Goal: Task Accomplishment & Management: Use online tool/utility

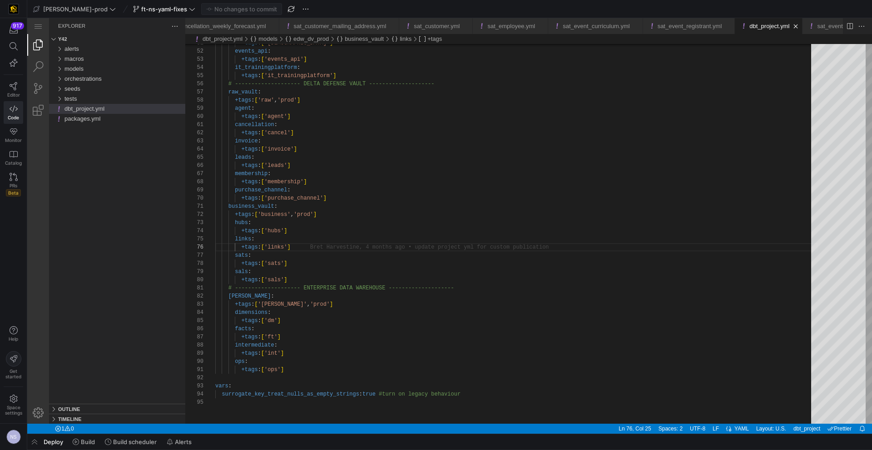
scroll to position [41, 79]
click at [39, 443] on span "button" at bounding box center [34, 441] width 15 height 15
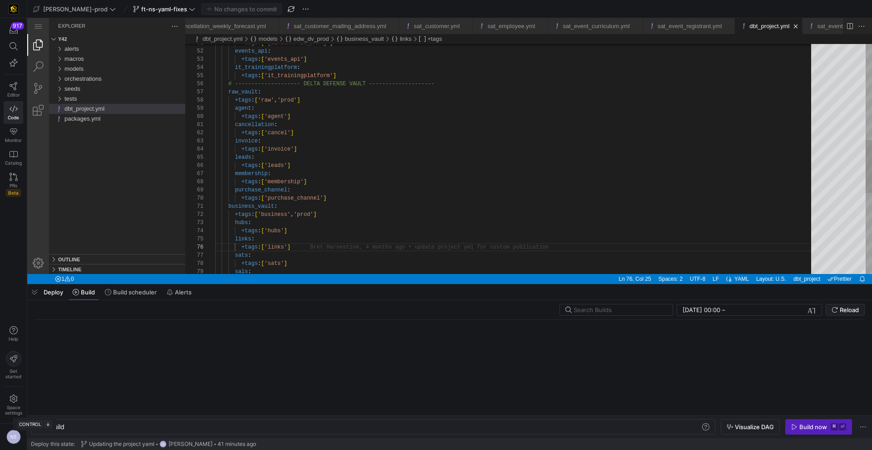
scroll to position [0, 27]
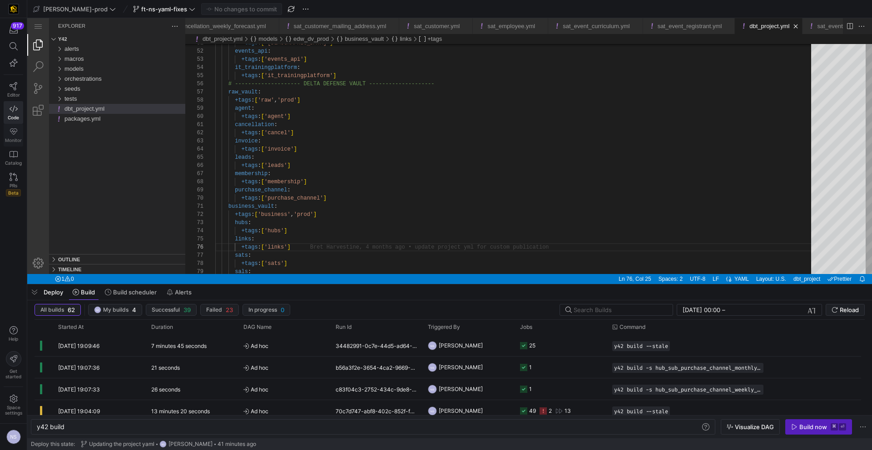
click at [10, 130] on icon at bounding box center [13, 131] width 7 height 6
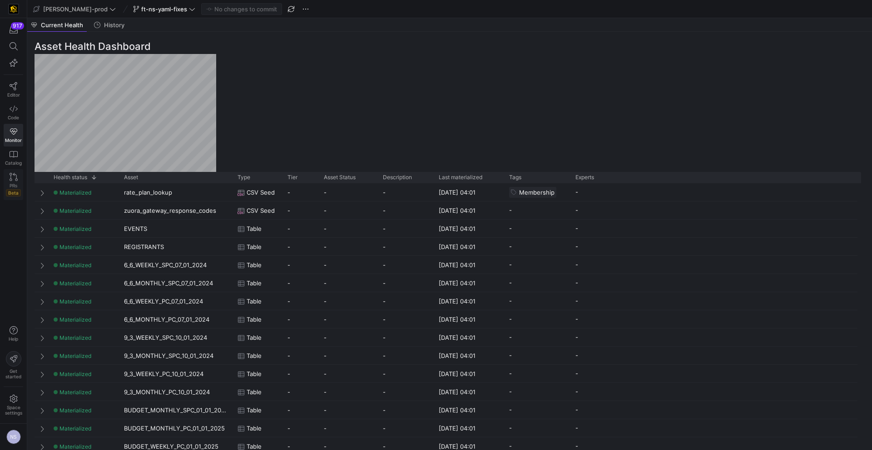
click at [10, 174] on icon at bounding box center [14, 177] width 8 height 8
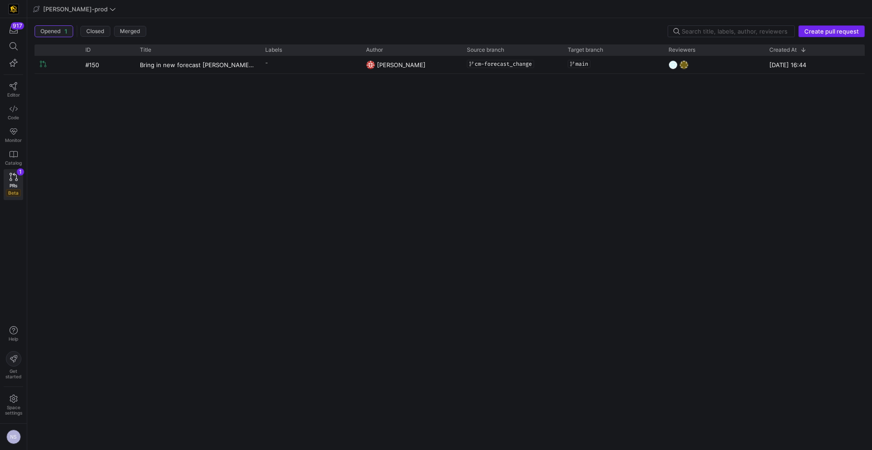
click at [830, 26] on span "button" at bounding box center [831, 31] width 65 height 11
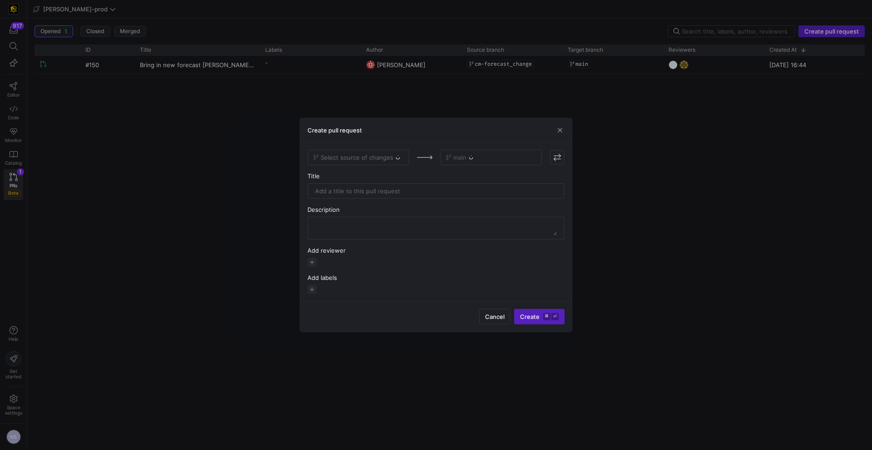
click at [362, 158] on div "Select source of changes" at bounding box center [358, 157] width 102 height 15
click at [376, 157] on div "Select source of changes" at bounding box center [358, 157] width 102 height 15
click at [375, 158] on span "Select source of changes" at bounding box center [356, 157] width 73 height 7
type input "ft-ns-"
click at [367, 188] on div "ft-ns-yaml-fixes" at bounding box center [358, 187] width 87 height 7
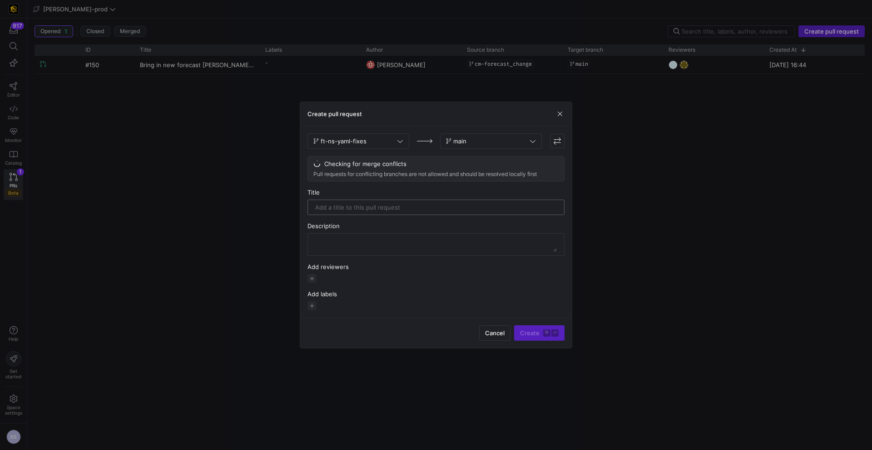
click at [403, 206] on input "text" at bounding box center [436, 207] width 242 height 7
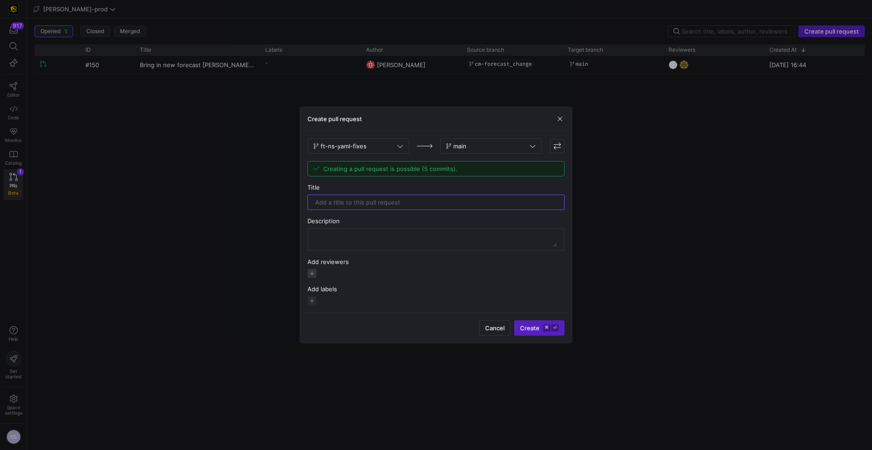
click at [315, 272] on span "button" at bounding box center [311, 273] width 9 height 9
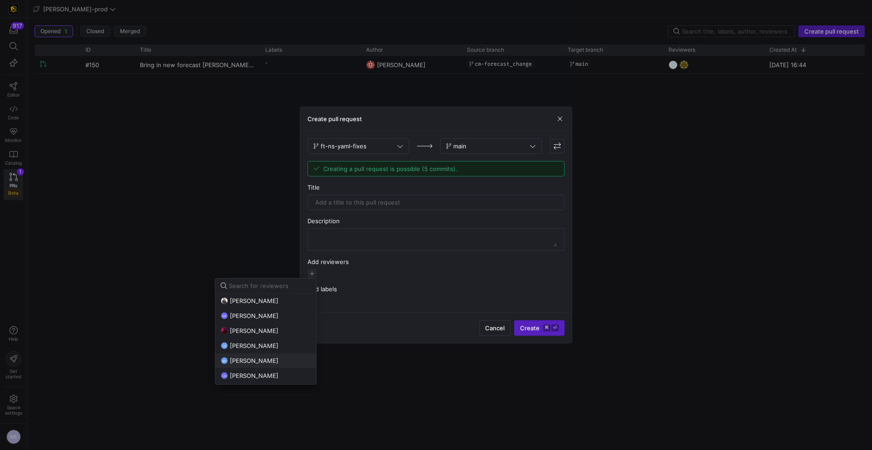
click at [258, 362] on span "[PERSON_NAME]" at bounding box center [254, 360] width 49 height 7
drag, startPoint x: 258, startPoint y: 356, endPoint x: 255, endPoint y: 364, distance: 7.9
click at [258, 357] on span "[PERSON_NAME]" at bounding box center [254, 353] width 49 height 7
click at [253, 368] on span "[PERSON_NAME]" at bounding box center [254, 368] width 49 height 7
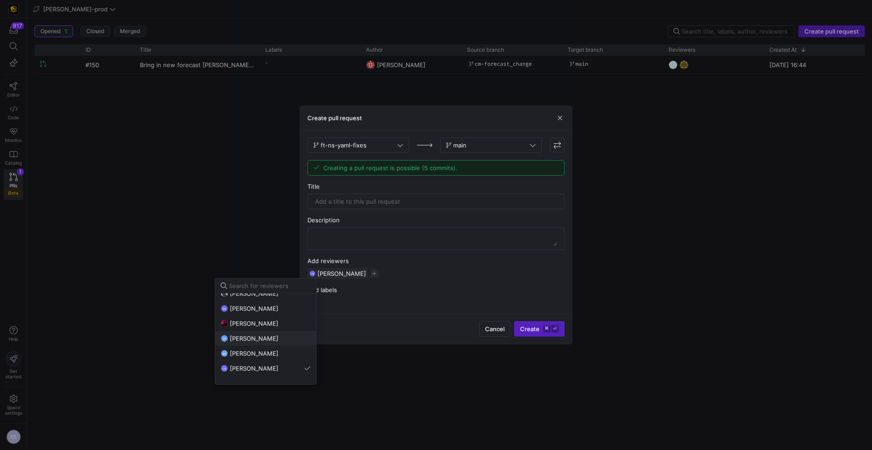
click at [258, 342] on span "[PERSON_NAME]" at bounding box center [254, 338] width 49 height 7
click at [359, 209] on div at bounding box center [436, 225] width 872 height 450
click at [363, 197] on div at bounding box center [436, 201] width 242 height 15
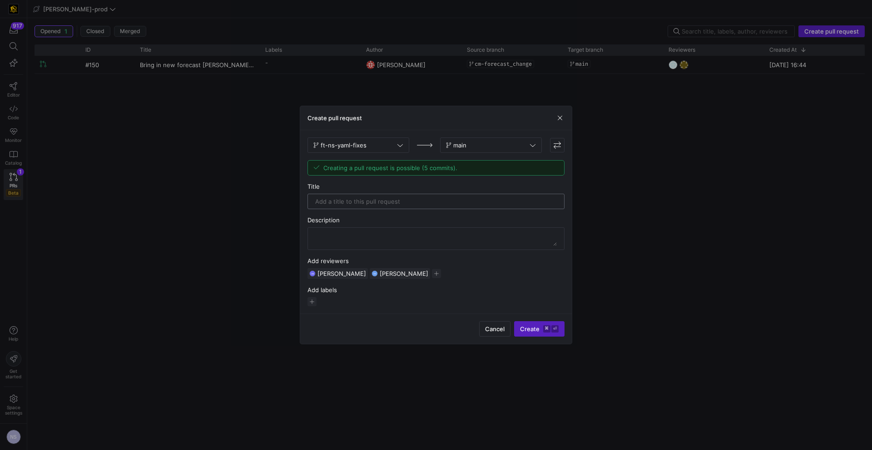
type input "j"
type input "Updating the yaml tests and moving the [PERSON_NAME] models"
click at [544, 322] on span "submit" at bounding box center [538, 329] width 49 height 15
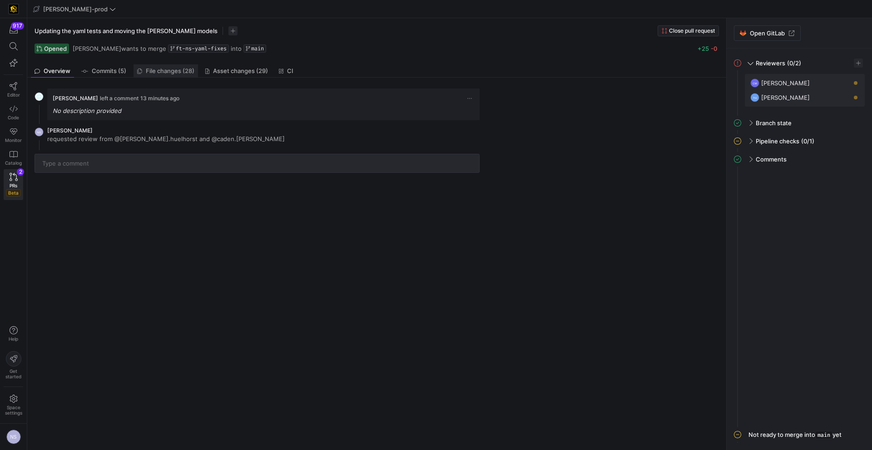
click at [182, 64] on link "File changes (28)" at bounding box center [165, 70] width 64 height 13
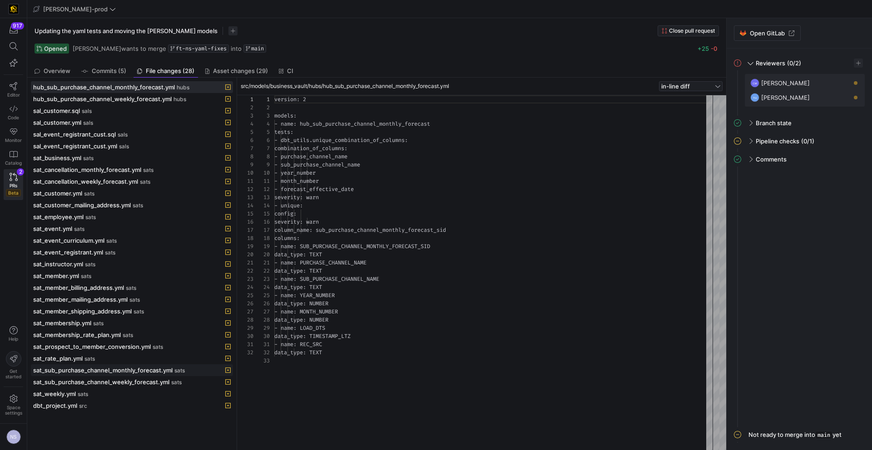
scroll to position [82, 0]
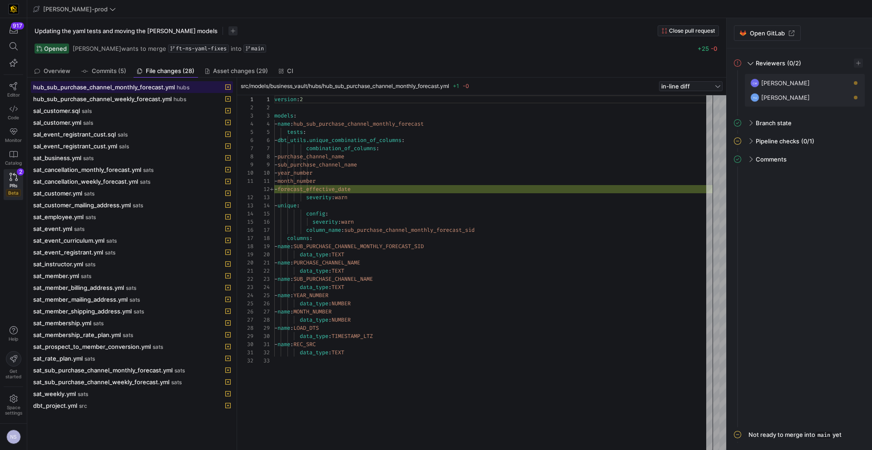
click at [154, 90] on span "hub_sub_purchase_channel_monthly_forecast.yml" at bounding box center [104, 87] width 142 height 7
click at [408, 91] on div "src/models/business_vault/hubs/hub_sub_purchase_channel_monthly_forecast.yml +1…" at bounding box center [481, 87] width 489 height 18
click at [407, 88] on span "src/models/business_vault/hubs/hub_sub_purchase_channel_monthly_forecast.yml" at bounding box center [345, 86] width 208 height 6
copy span "hub_sub_purchase_channel_monthly_forecast"
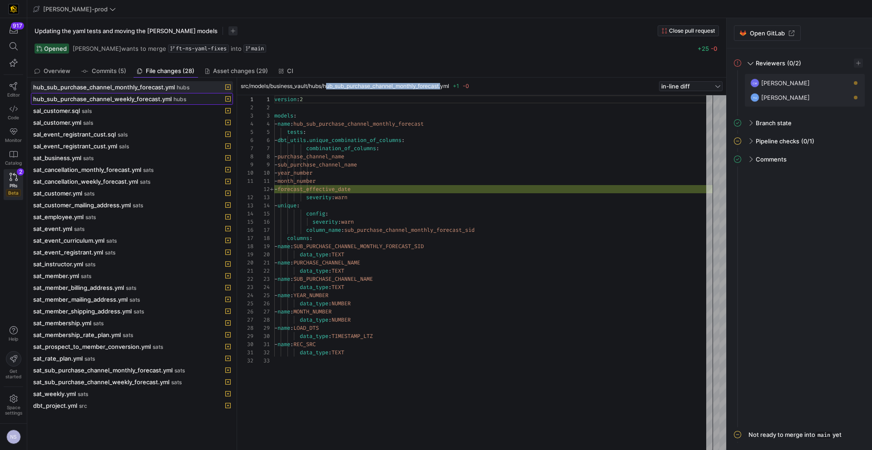
click at [116, 98] on span "hub_sub_purchase_channel_weekly_forecast.yml" at bounding box center [102, 98] width 138 height 7
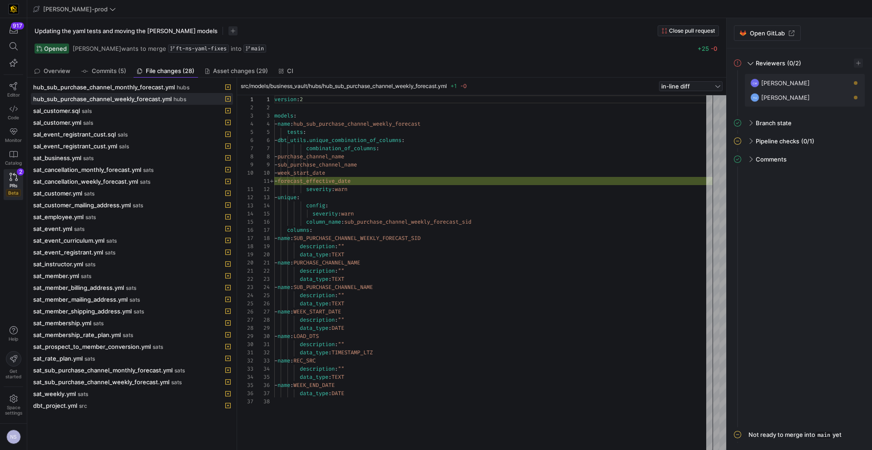
click at [394, 88] on span "src/models/business_vault/hubs/hub_sub_purchase_channel_weekly_forecast.yml" at bounding box center [344, 86] width 206 height 6
copy span "hub_sub_purchase_channel_weekly_forecast"
click at [196, 49] on span "ft-ns-yaml-fixes" at bounding box center [201, 48] width 51 height 6
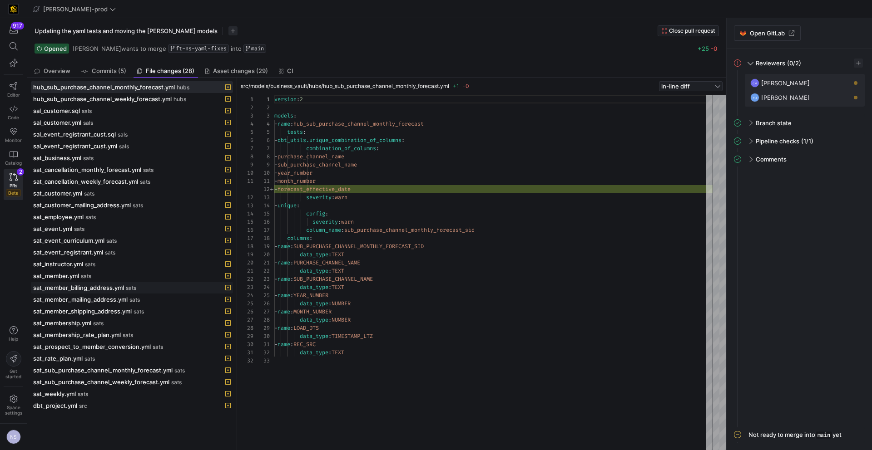
scroll to position [82, 0]
click at [20, 114] on link "Code" at bounding box center [14, 112] width 20 height 23
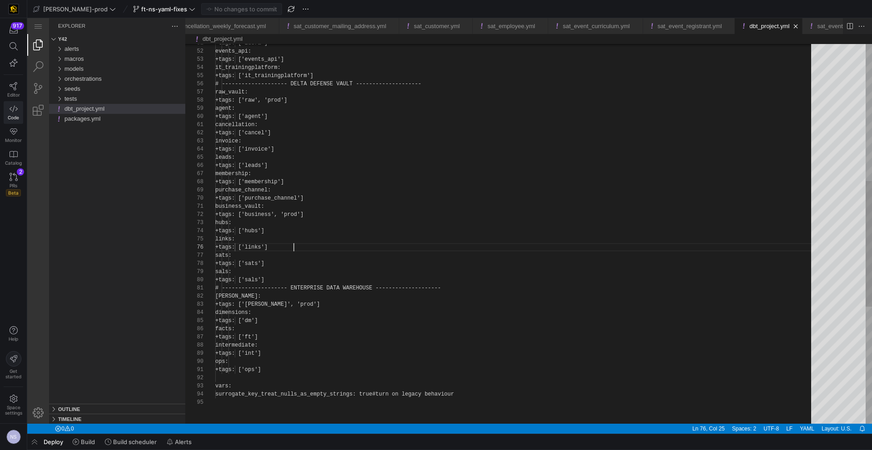
scroll to position [41, 79]
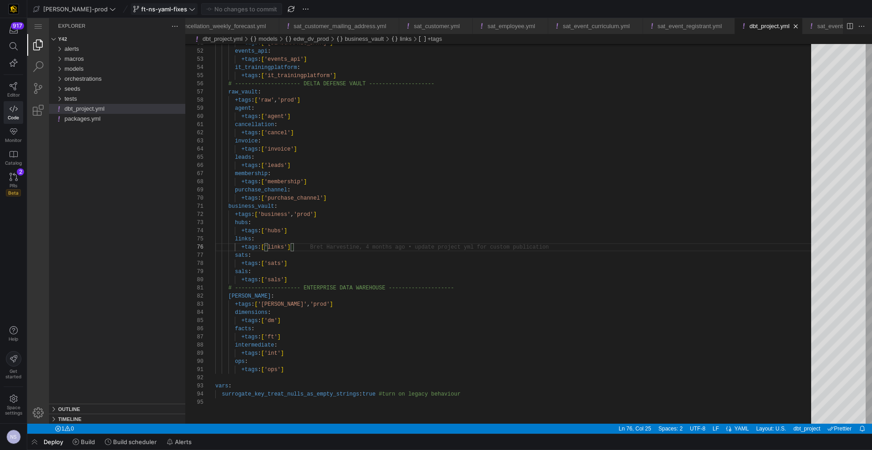
click at [141, 7] on span "ft-ns-yaml-fixes" at bounding box center [164, 8] width 46 height 7
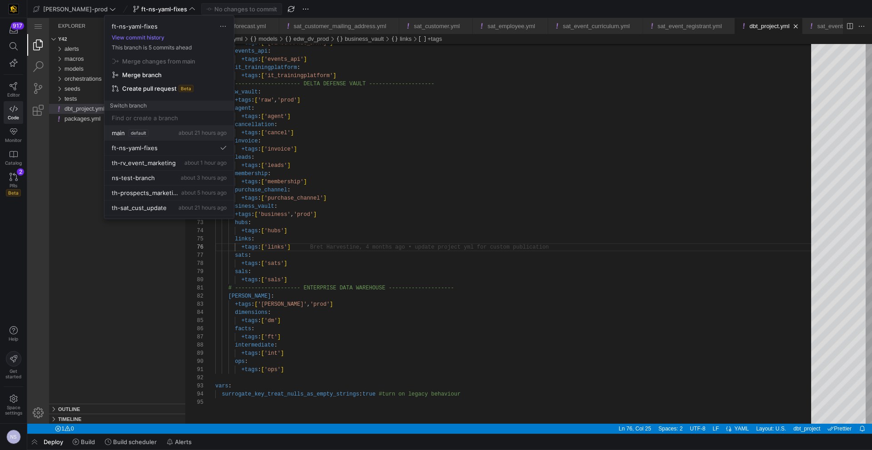
click at [133, 133] on span "default" at bounding box center [138, 132] width 20 height 7
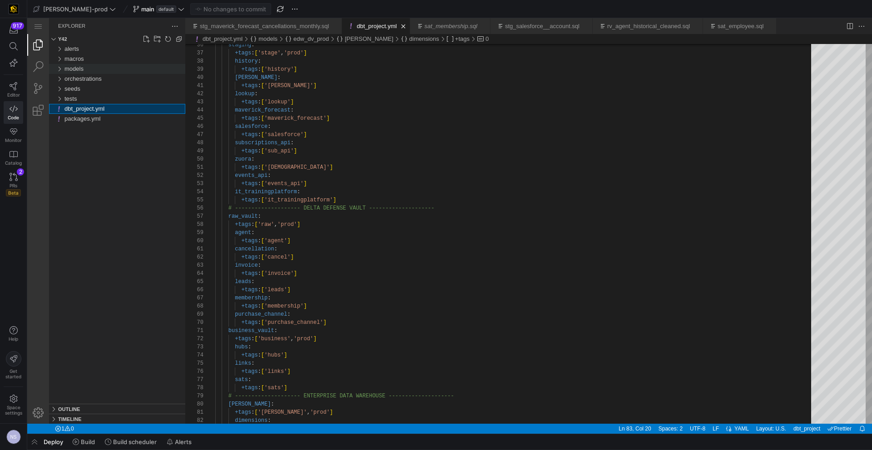
click at [82, 68] on span "models" at bounding box center [73, 68] width 19 height 7
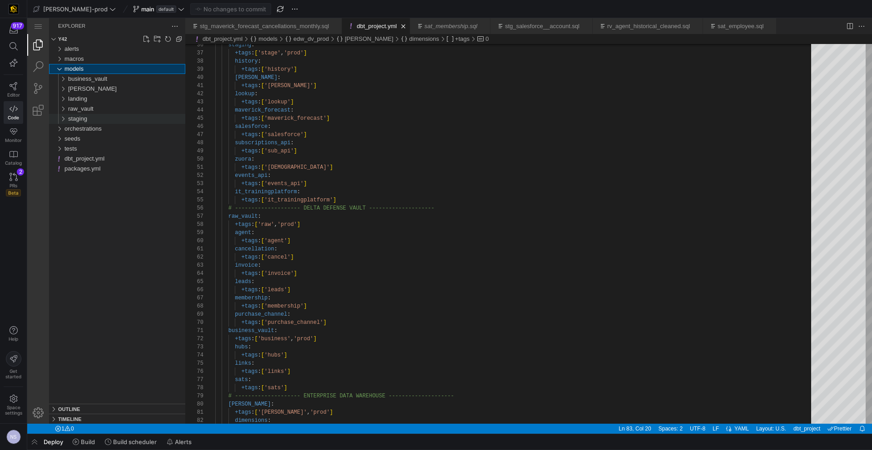
click at [100, 117] on div "staging" at bounding box center [126, 119] width 117 height 10
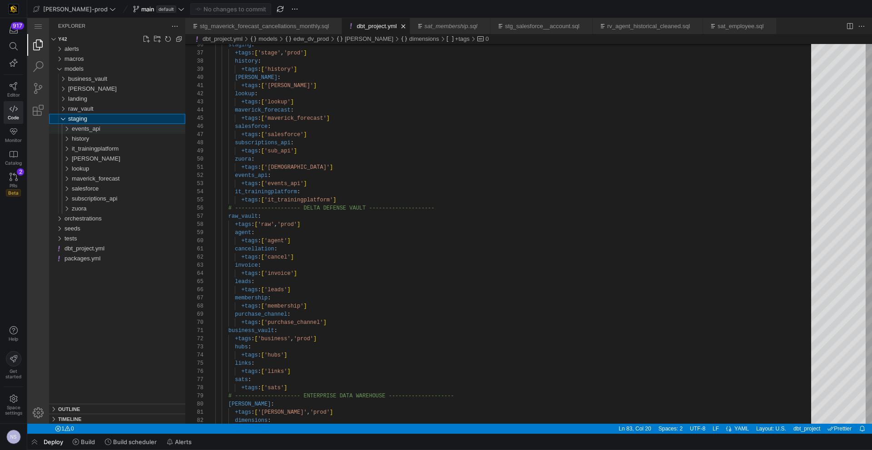
click at [99, 131] on span "events_api" at bounding box center [86, 128] width 29 height 7
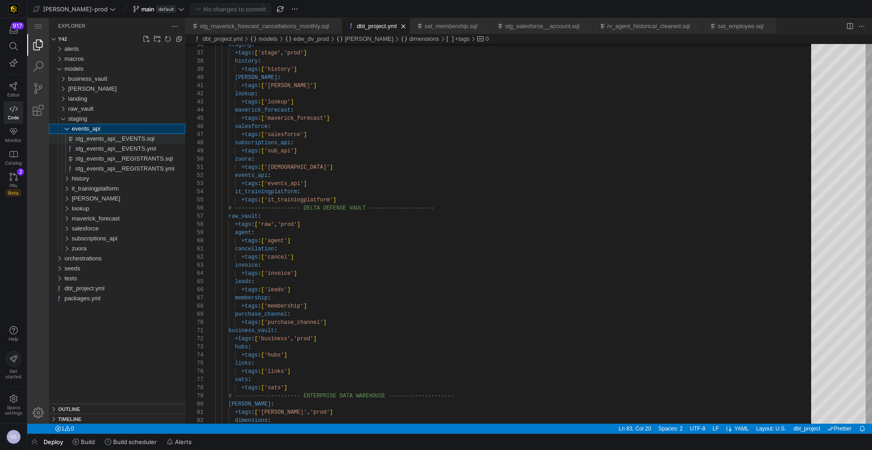
click at [128, 139] on span "stg_events_api__EVENTS.sql" at bounding box center [114, 138] width 79 height 7
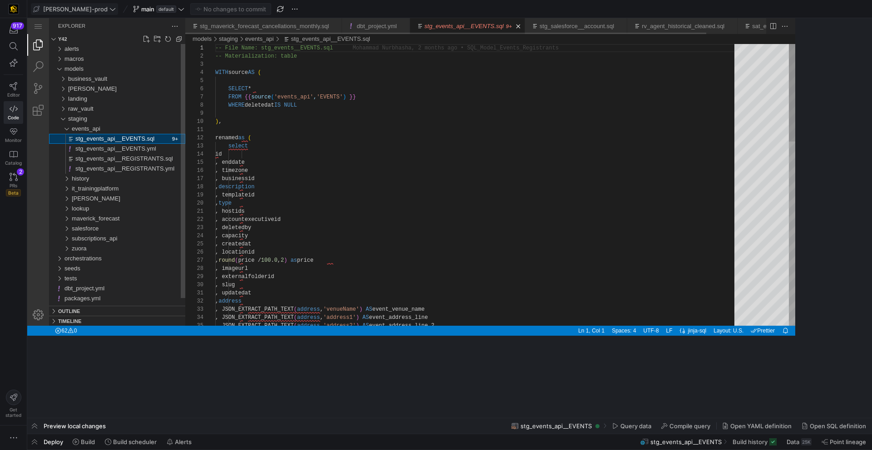
scroll to position [82, 0]
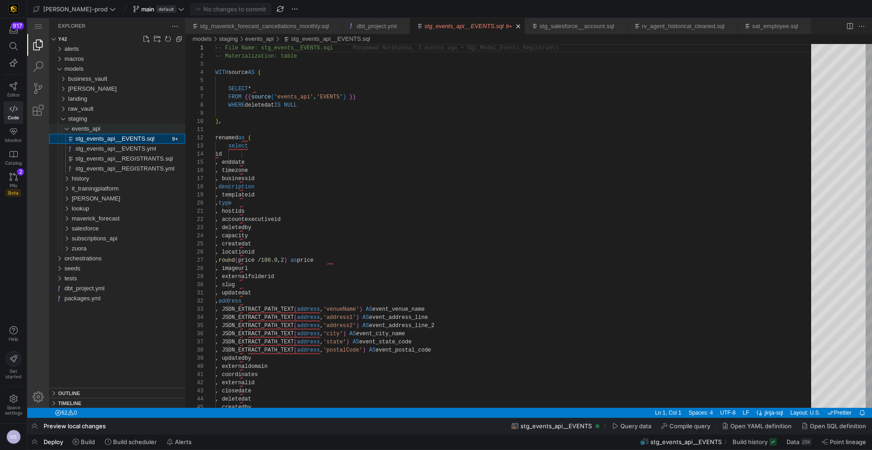
click at [99, 129] on span "events_api" at bounding box center [86, 128] width 29 height 7
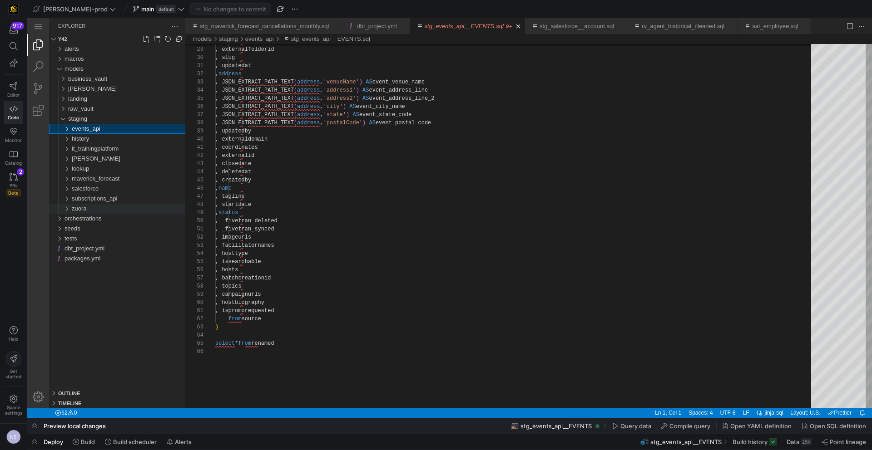
click at [107, 211] on div "zuora" at bounding box center [128, 209] width 113 height 10
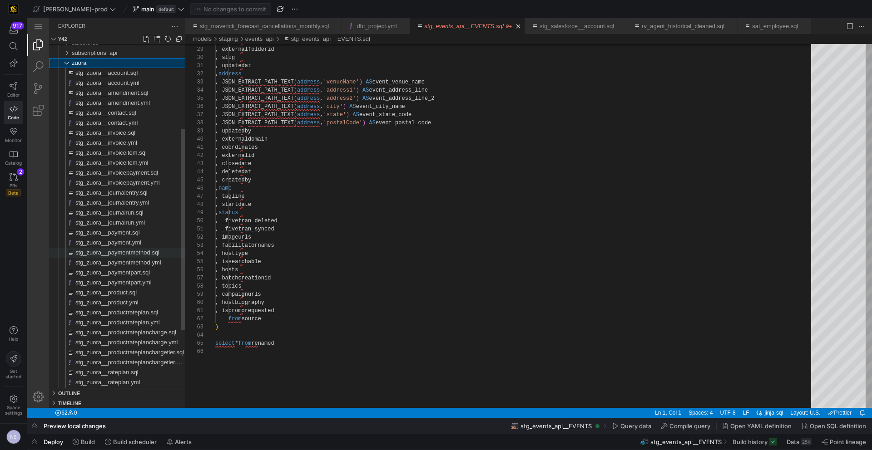
click at [146, 252] on span "stg_zuora__paymentmethod.sql" at bounding box center [117, 252] width 84 height 7
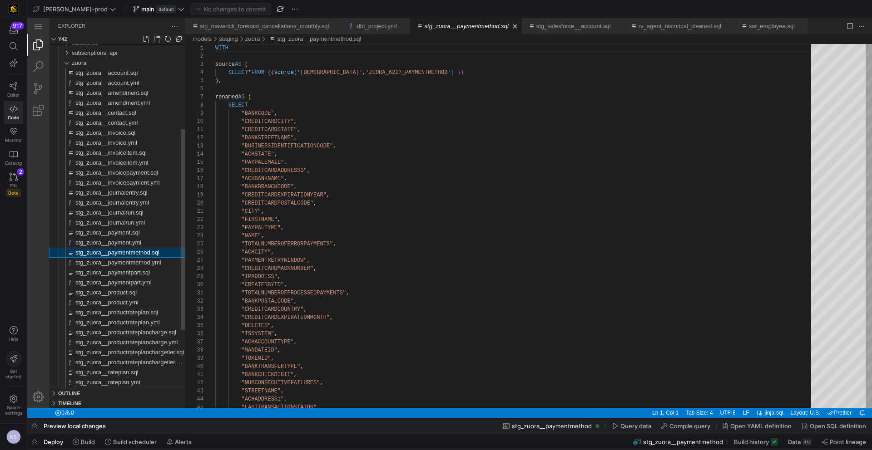
scroll to position [82, 0]
click at [141, 10] on span "main" at bounding box center [147, 8] width 13 height 7
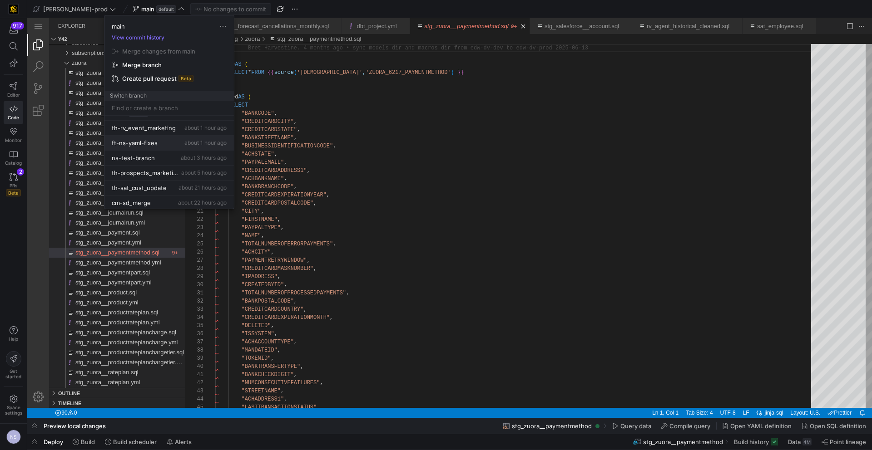
scroll to position [11, 0]
click at [217, 181] on span "Delete" at bounding box center [224, 179] width 63 height 7
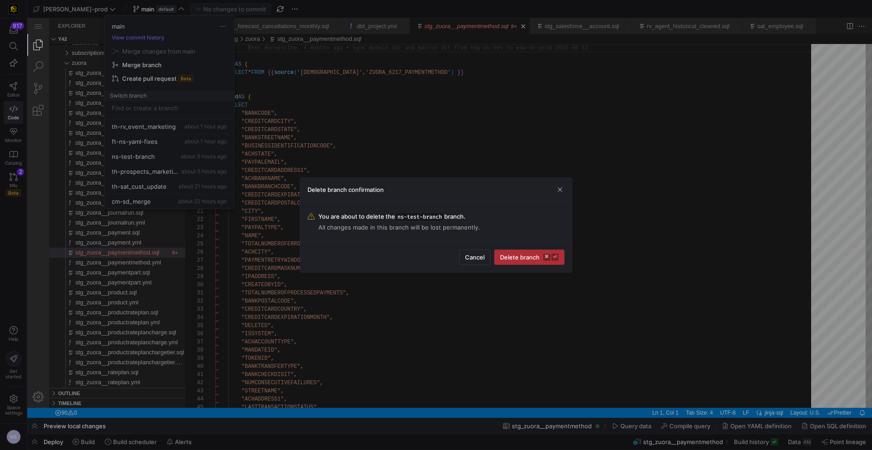
click at [532, 256] on span "Delete branch ⌘ ⏎" at bounding box center [529, 257] width 59 height 7
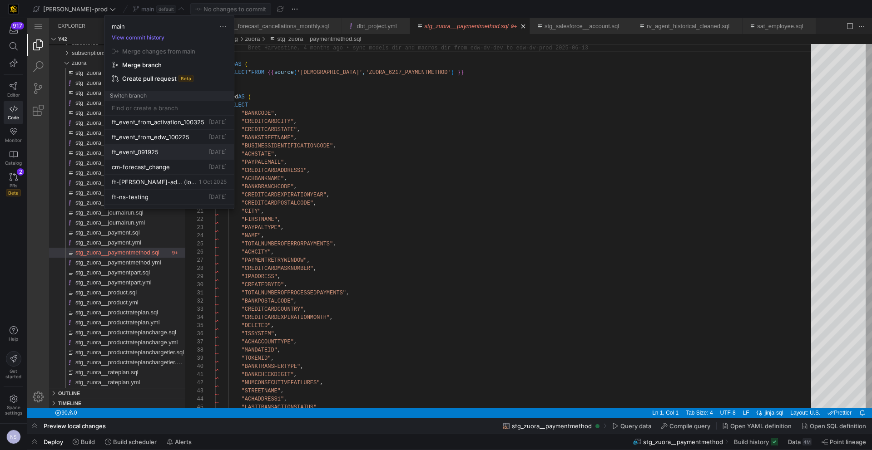
scroll to position [144, 0]
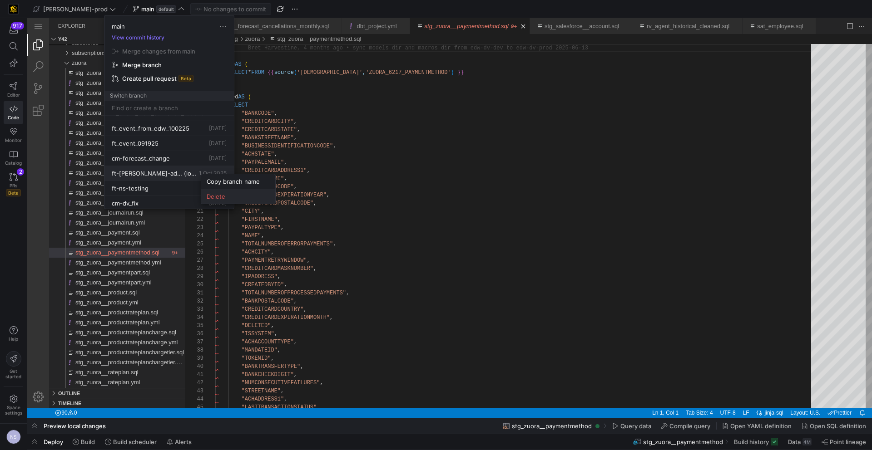
click at [238, 198] on span "Delete" at bounding box center [238, 196] width 63 height 7
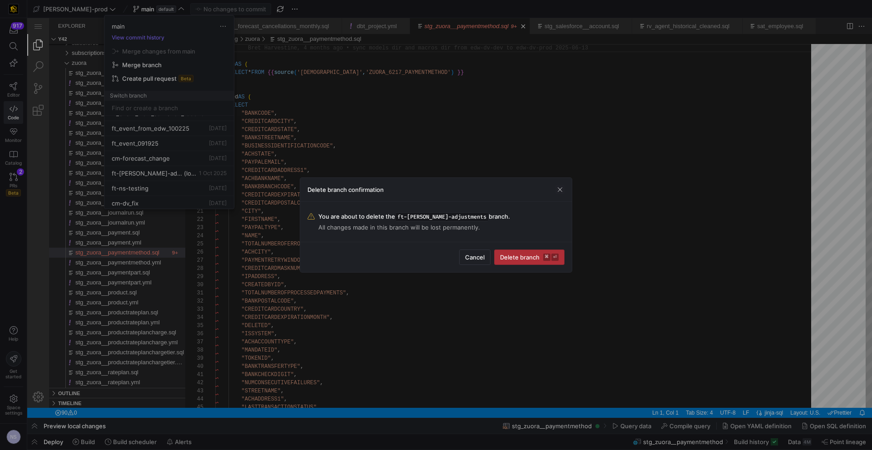
click at [558, 255] on kbd "⏎" at bounding box center [554, 257] width 7 height 7
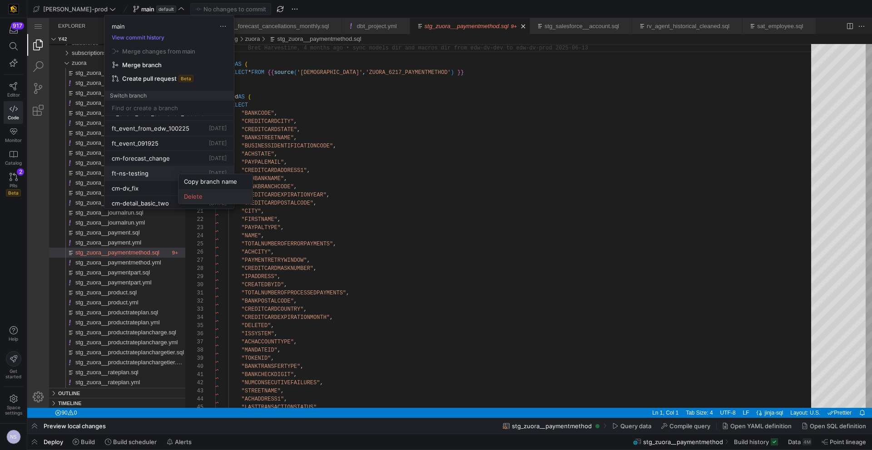
click at [207, 193] on span "Delete" at bounding box center [215, 196] width 63 height 7
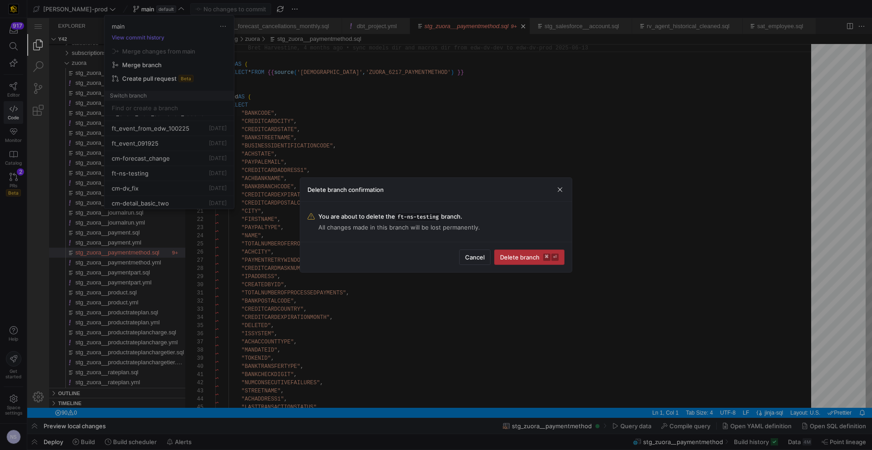
click at [518, 257] on span "Delete branch ⌘ ⏎" at bounding box center [529, 257] width 59 height 7
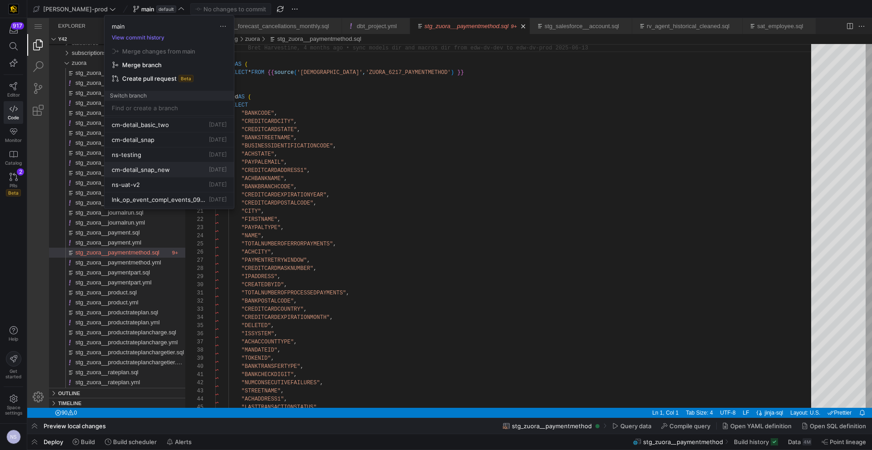
scroll to position [204, 0]
click at [219, 183] on span "Delete" at bounding box center [218, 182] width 63 height 7
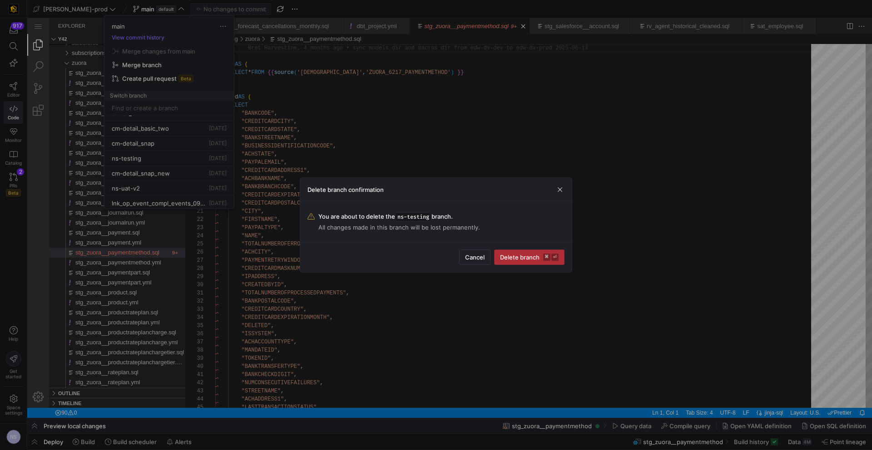
click at [550, 256] on kbd "⌘" at bounding box center [546, 257] width 7 height 7
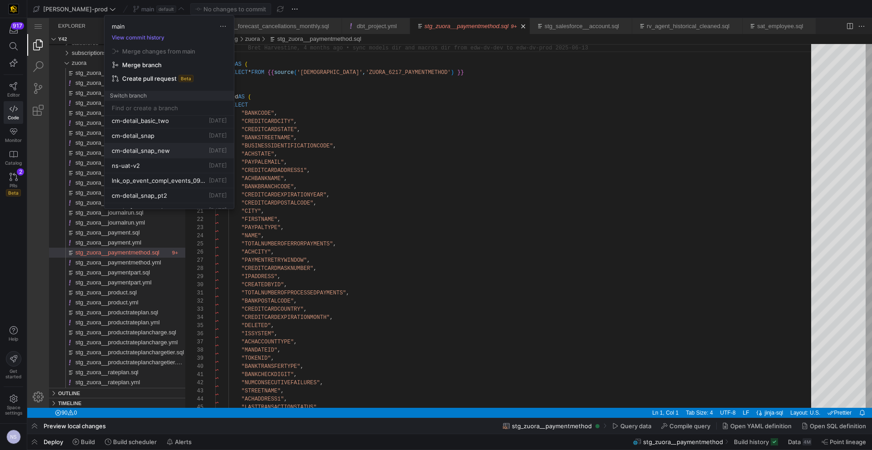
scroll to position [215, 0]
click at [456, 188] on div at bounding box center [436, 225] width 872 height 450
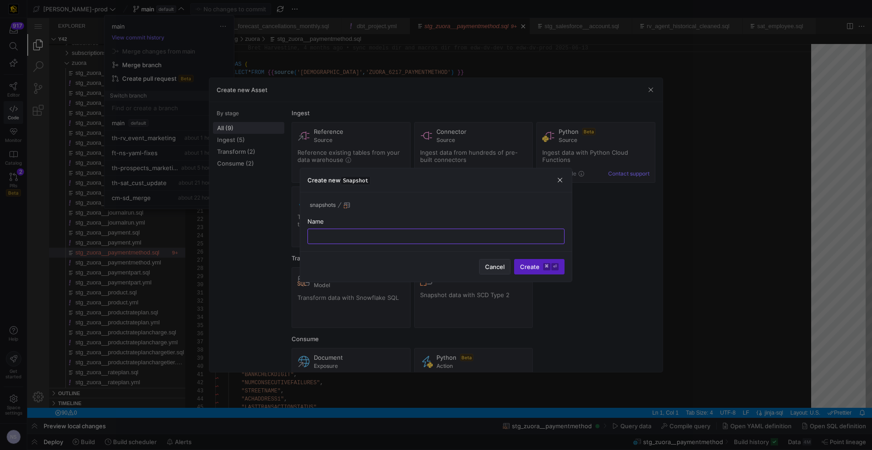
click at [494, 272] on span "button" at bounding box center [494, 267] width 30 height 15
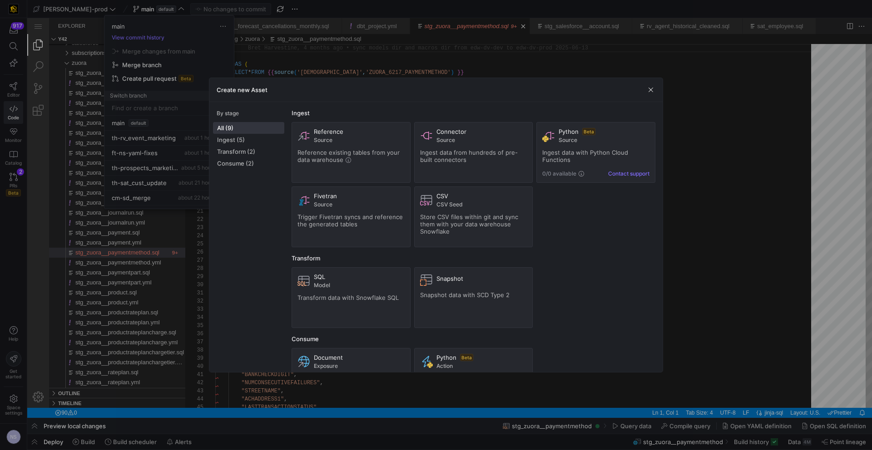
scroll to position [216, 0]
click at [759, 213] on div at bounding box center [436, 225] width 872 height 450
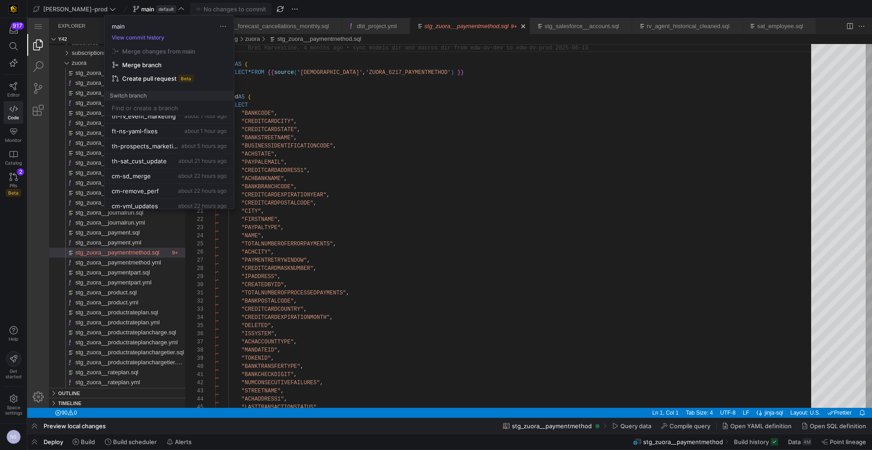
scroll to position [0, 0]
click at [164, 110] on input at bounding box center [169, 107] width 115 height 7
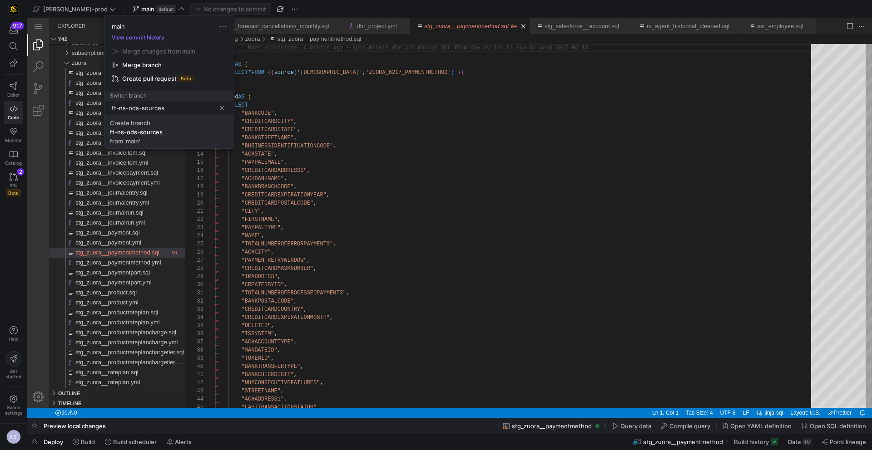
type input "ft-ns-ods-sources"
click at [168, 132] on span "Create branch ft-ns-ods-sources from 'main'" at bounding box center [169, 131] width 118 height 25
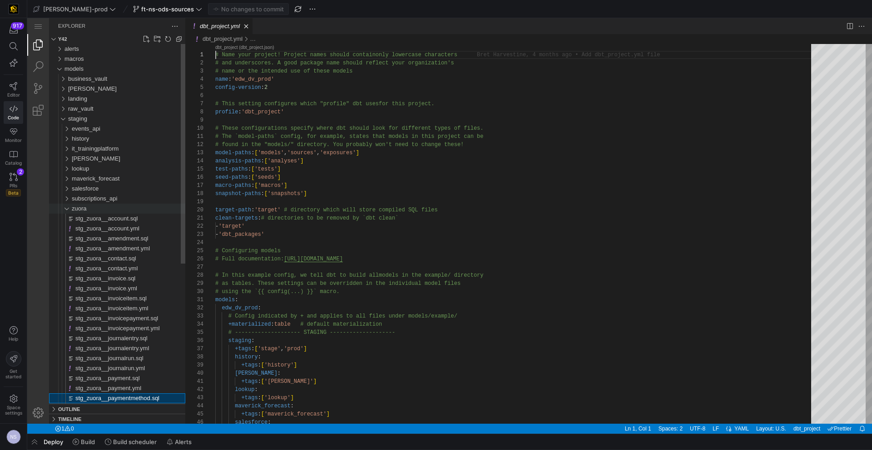
click at [107, 206] on div "zuora" at bounding box center [128, 209] width 113 height 10
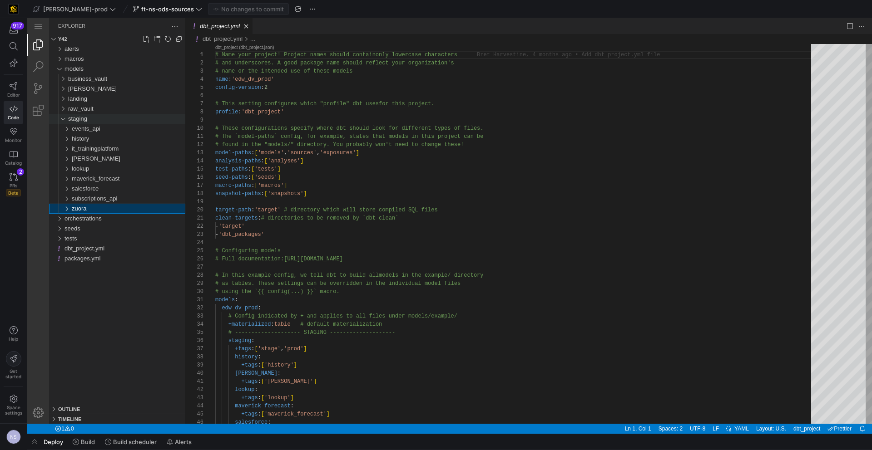
click at [85, 117] on span "staging" at bounding box center [77, 118] width 19 height 7
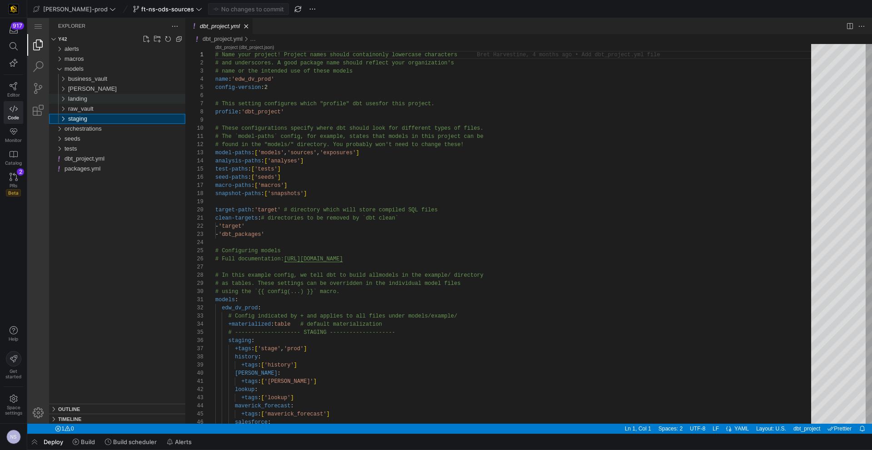
click at [100, 94] on div "landing" at bounding box center [126, 99] width 117 height 10
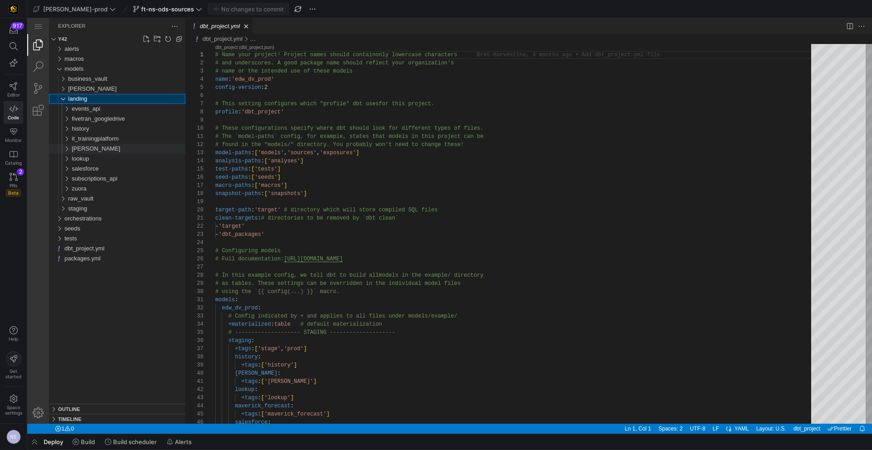
click at [112, 146] on div "[PERSON_NAME]" at bounding box center [128, 149] width 113 height 10
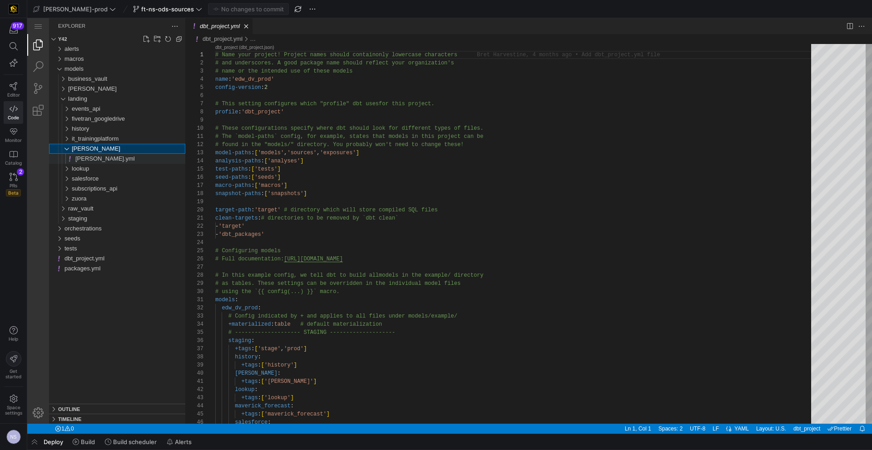
click at [115, 156] on div "[PERSON_NAME].yml" at bounding box center [130, 159] width 110 height 10
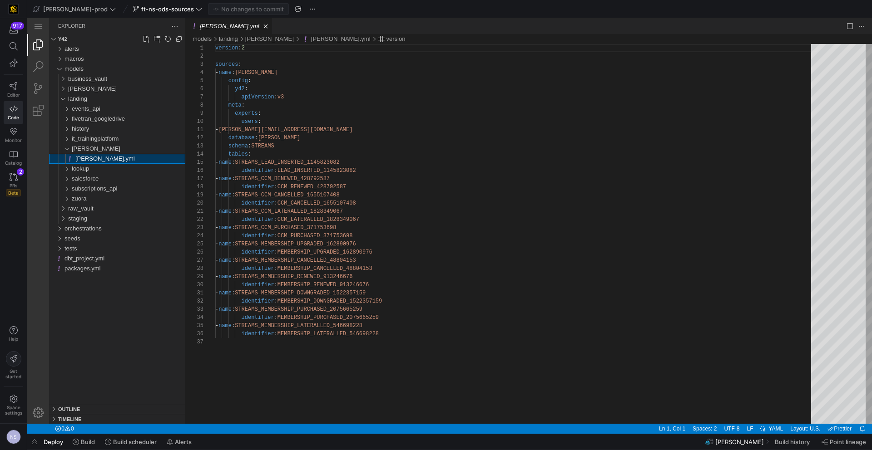
scroll to position [82, 0]
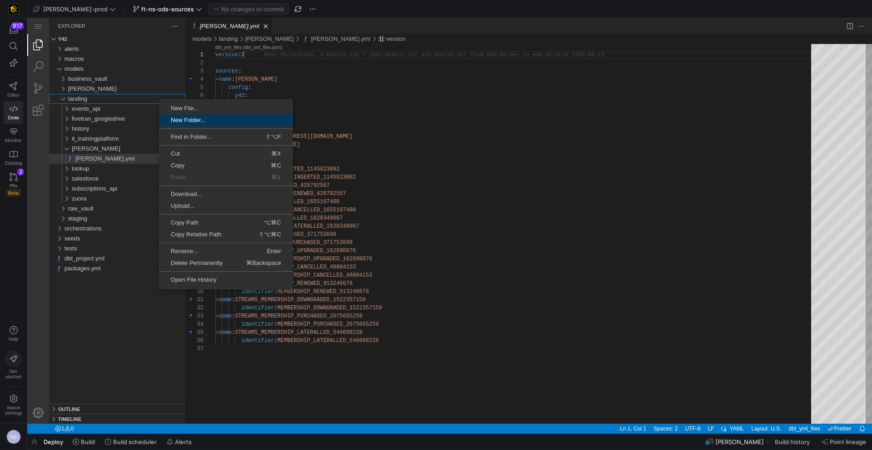
click at [182, 119] on span "New Folder..." at bounding box center [226, 120] width 134 height 6
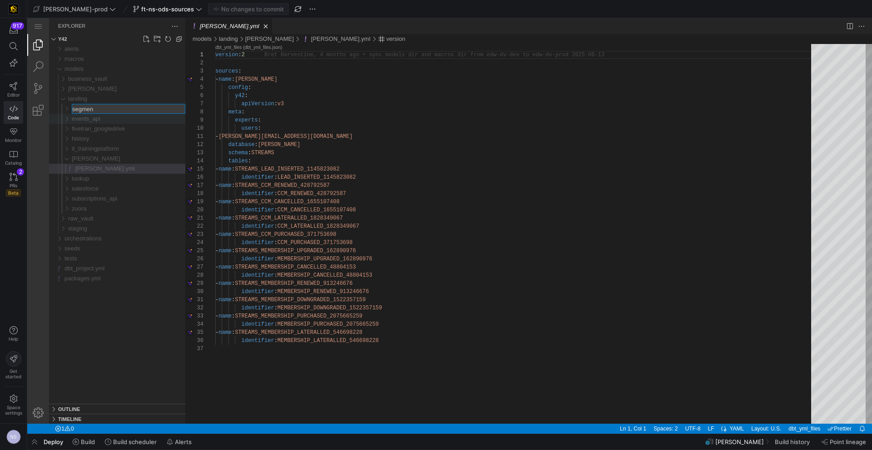
type input "segment"
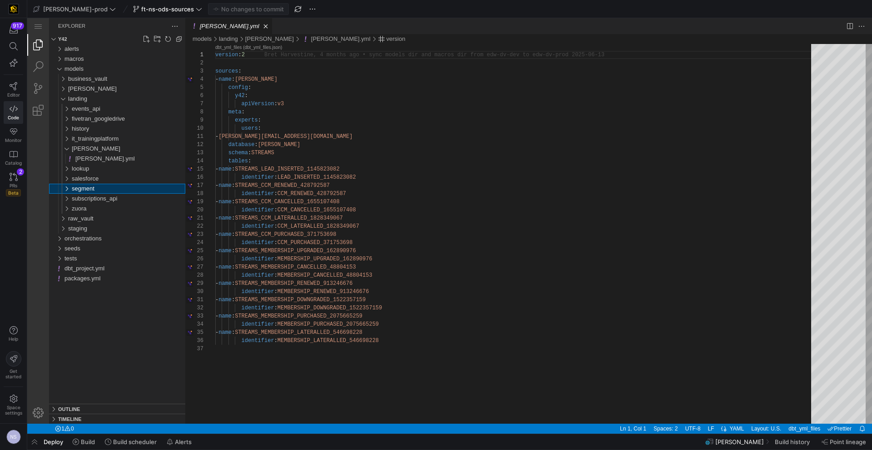
click at [109, 187] on div "segment" at bounding box center [128, 189] width 113 height 10
click at [146, 37] on link "New File..." at bounding box center [146, 39] width 9 height 9
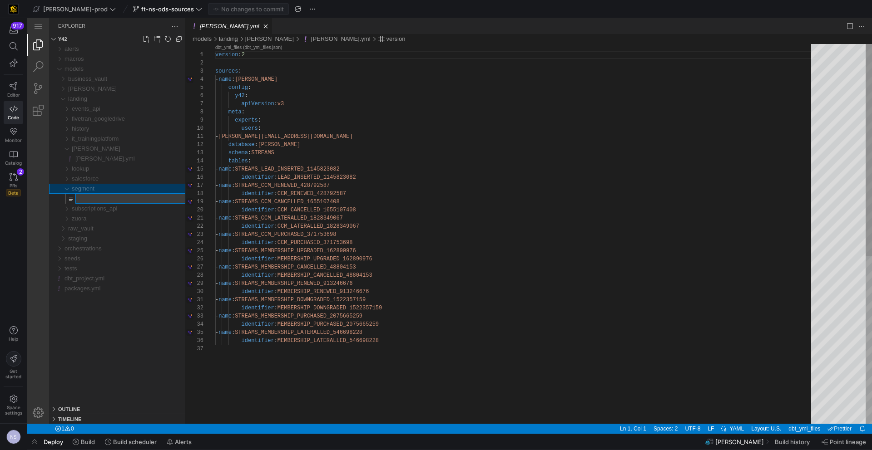
click at [471, 128] on div "version : 2 sources : - name : [PERSON_NAME] config : y42 : apiVersion : v3 met…" at bounding box center [516, 384] width 602 height 681
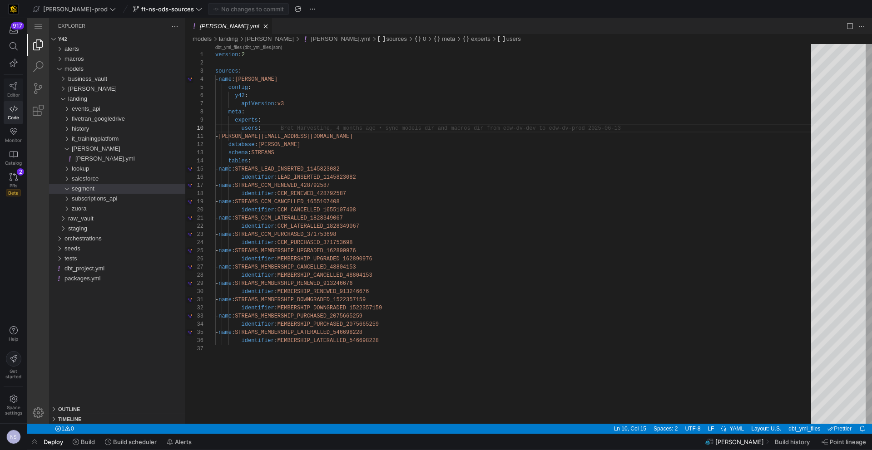
click at [12, 92] on span "Editor" at bounding box center [13, 94] width 13 height 5
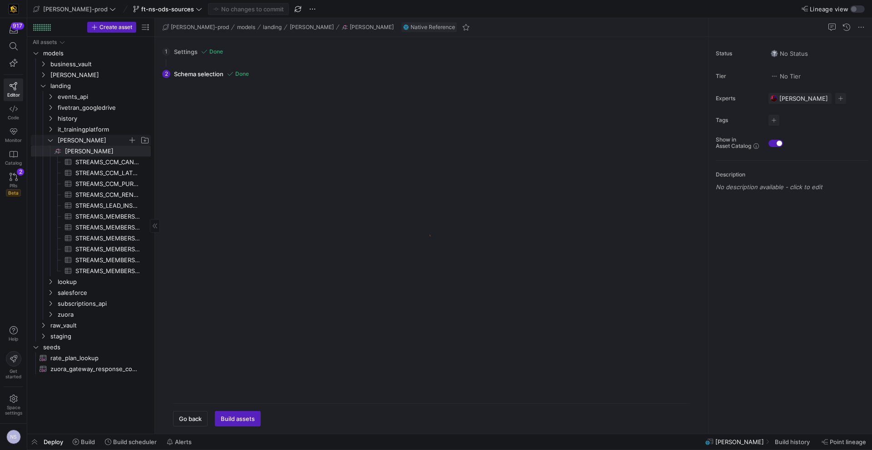
click at [71, 135] on span "[PERSON_NAME]" at bounding box center [93, 140] width 70 height 10
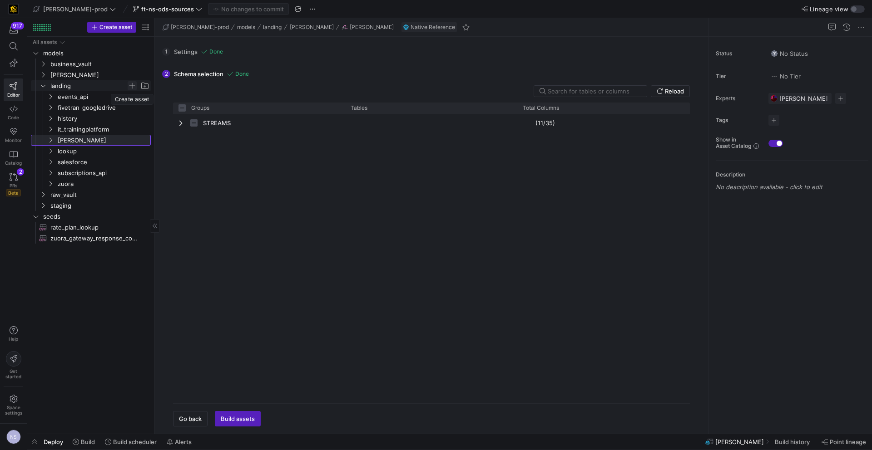
checkbox input "false"
click at [132, 84] on span "Press SPACE to select this row." at bounding box center [132, 85] width 9 height 9
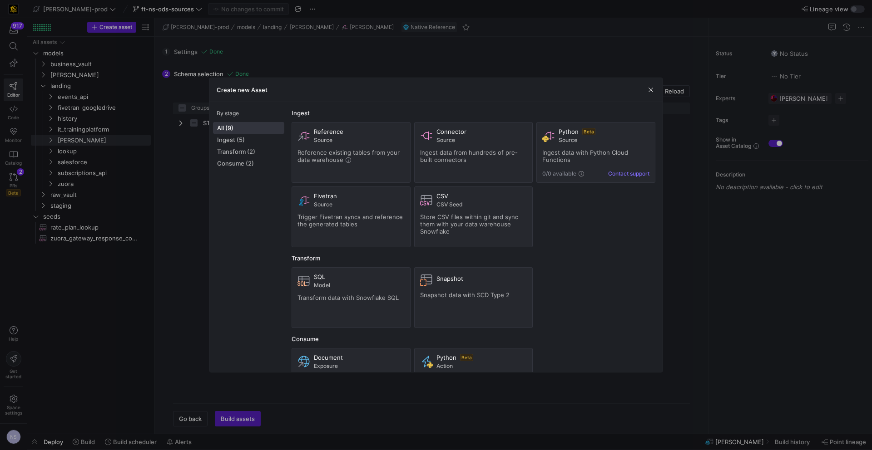
click at [128, 135] on div at bounding box center [436, 225] width 872 height 450
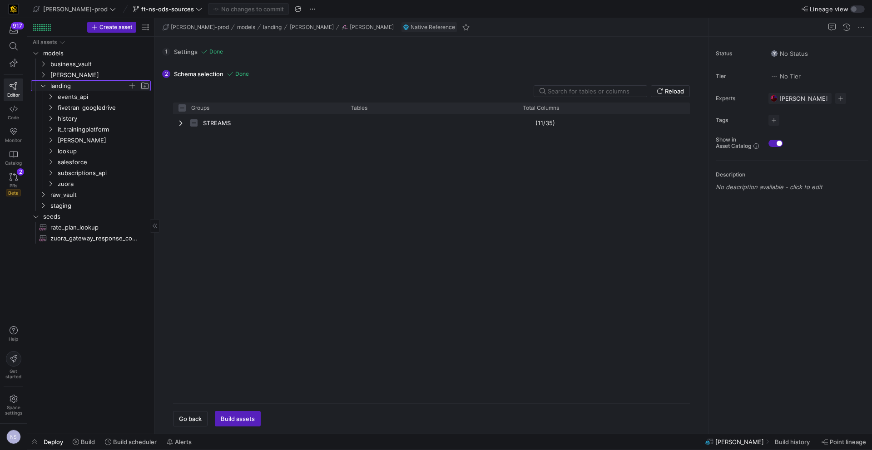
click at [144, 87] on span "Press SPACE to select this row." at bounding box center [144, 85] width 9 height 9
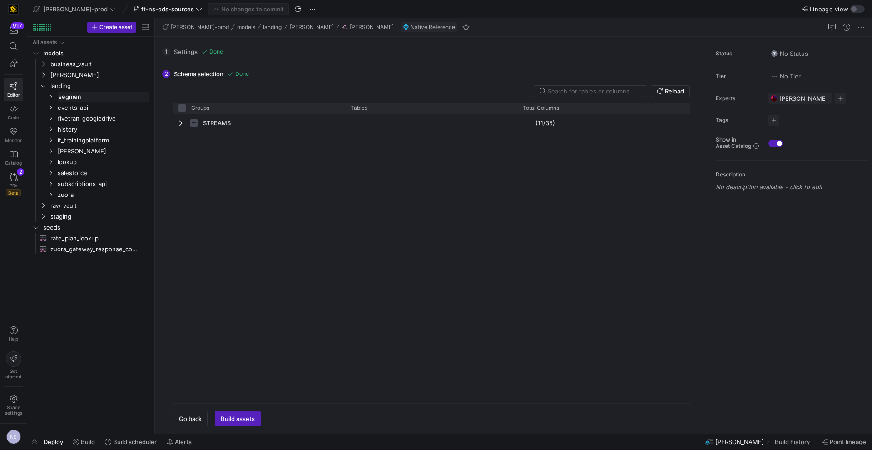
type input "segment"
click at [97, 172] on span "segment" at bounding box center [93, 173] width 70 height 10
click at [129, 171] on span "button" at bounding box center [132, 172] width 9 height 9
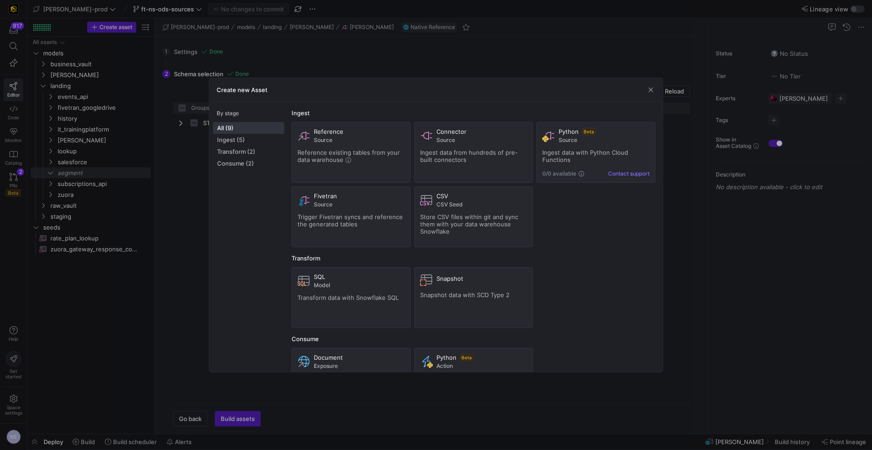
click at [78, 176] on div at bounding box center [436, 225] width 872 height 450
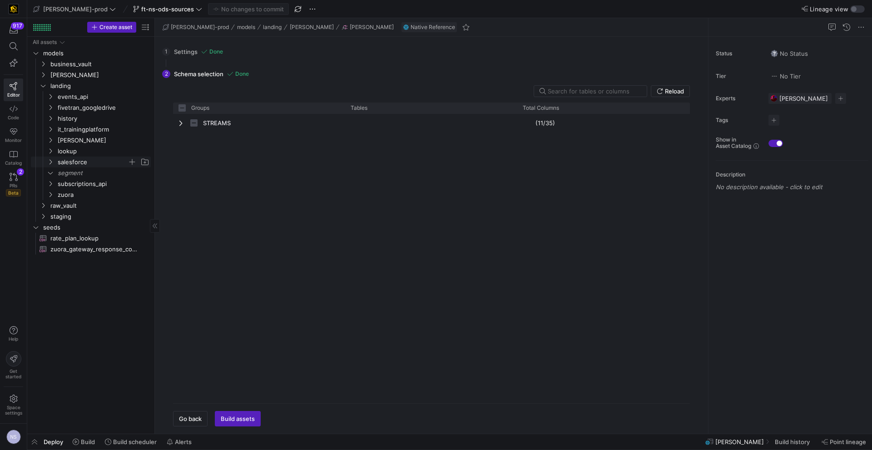
click at [51, 160] on icon "Press SPACE to select this row." at bounding box center [50, 161] width 6 height 5
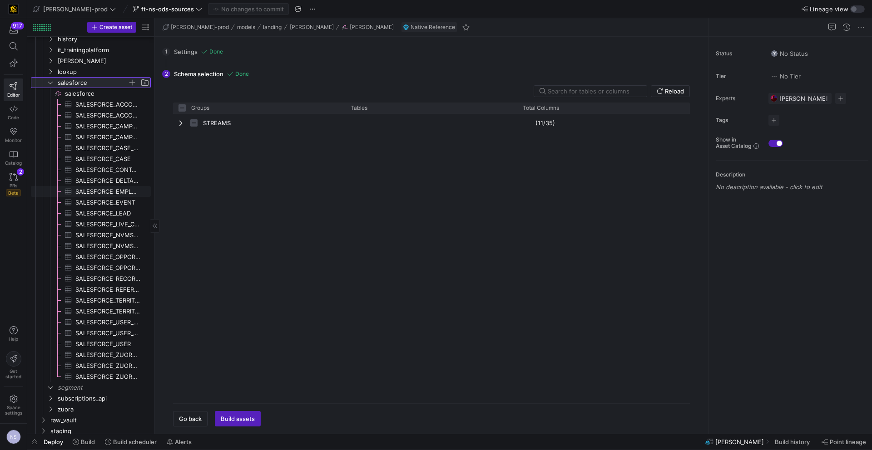
scroll to position [115, 0]
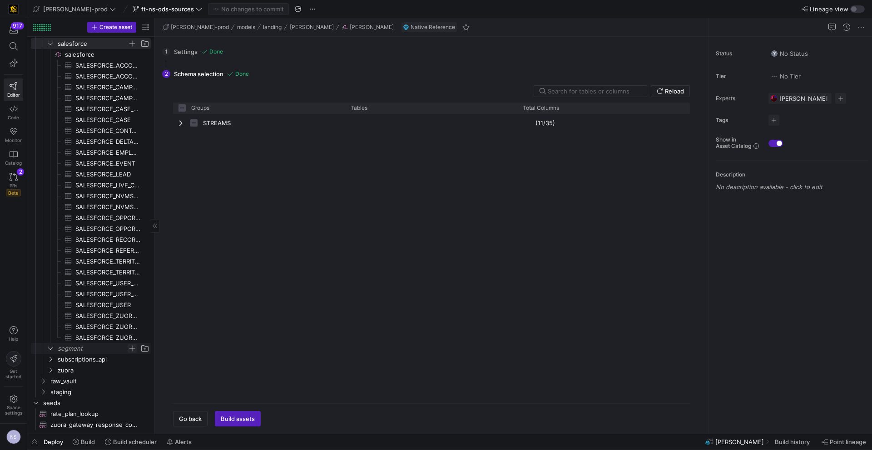
click at [135, 351] on span "Press SPACE to select this row." at bounding box center [132, 348] width 9 height 9
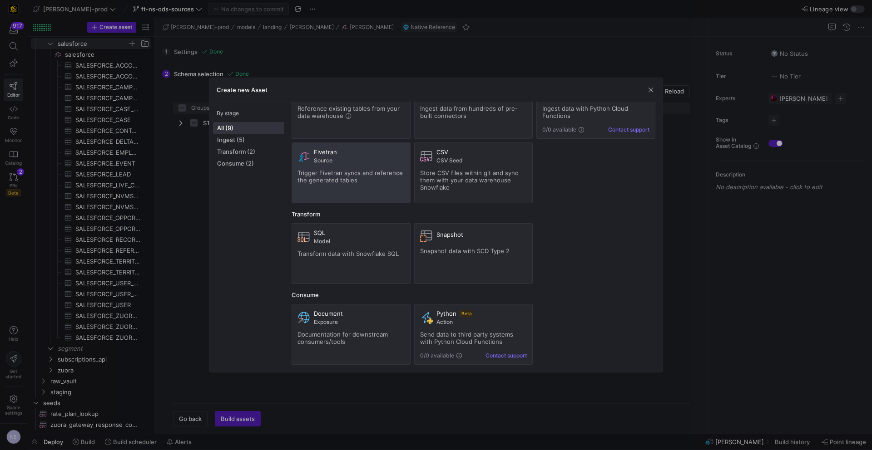
scroll to position [0, 0]
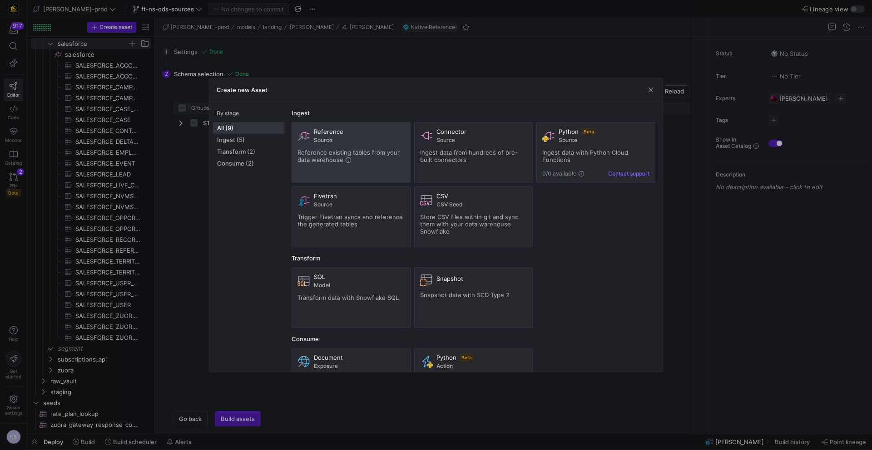
click at [350, 142] on span "Source" at bounding box center [359, 140] width 91 height 6
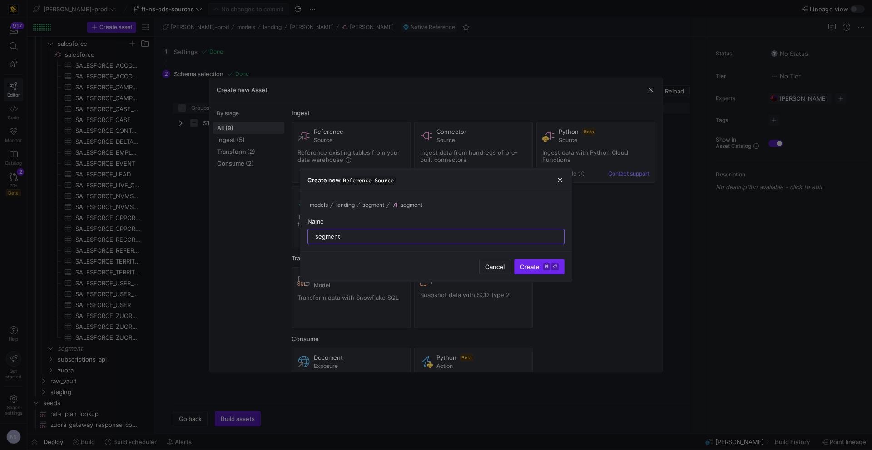
type input "segment"
click at [553, 271] on span "submit" at bounding box center [538, 267] width 49 height 15
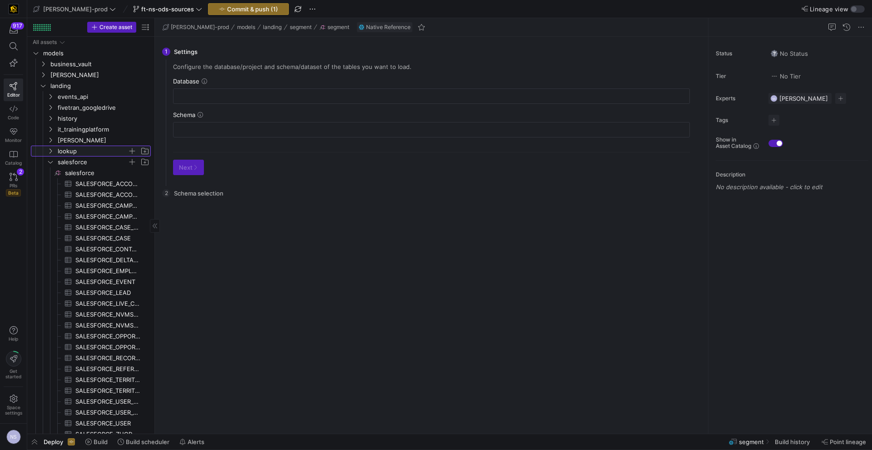
click at [69, 154] on span "lookup" at bounding box center [93, 151] width 70 height 10
click at [77, 150] on span "lookup" at bounding box center [93, 151] width 70 height 10
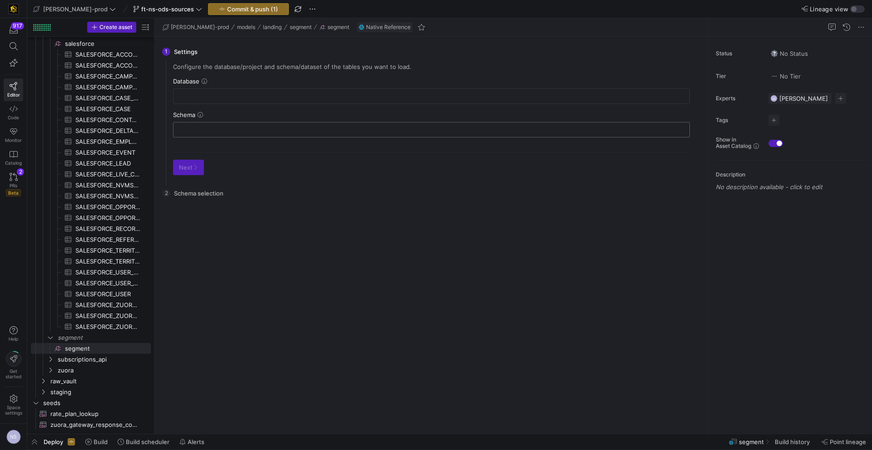
click at [282, 122] on div at bounding box center [431, 129] width 517 height 15
click at [268, 133] on input "text" at bounding box center [431, 129] width 501 height 7
paste input "BRAZE_CURRENTS"
type input "BRAZE_CURRENTS"
click at [264, 101] on div at bounding box center [431, 96] width 501 height 15
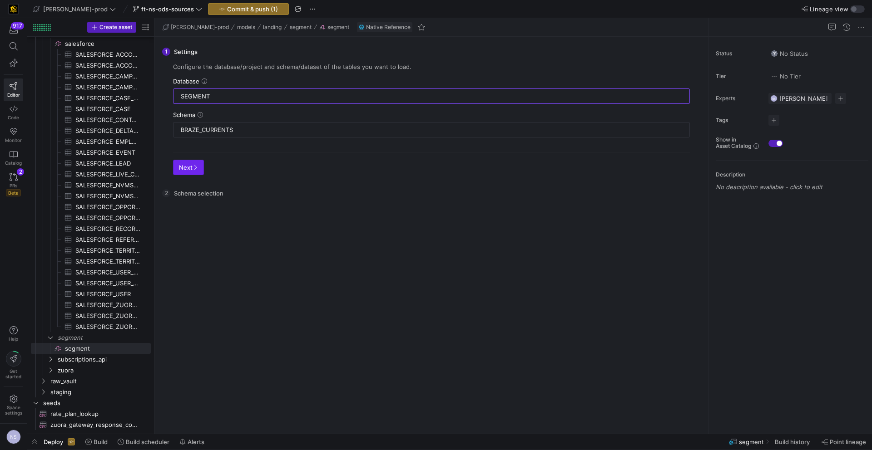
type input "SEGMENT"
click at [182, 169] on span "Next" at bounding box center [188, 167] width 19 height 7
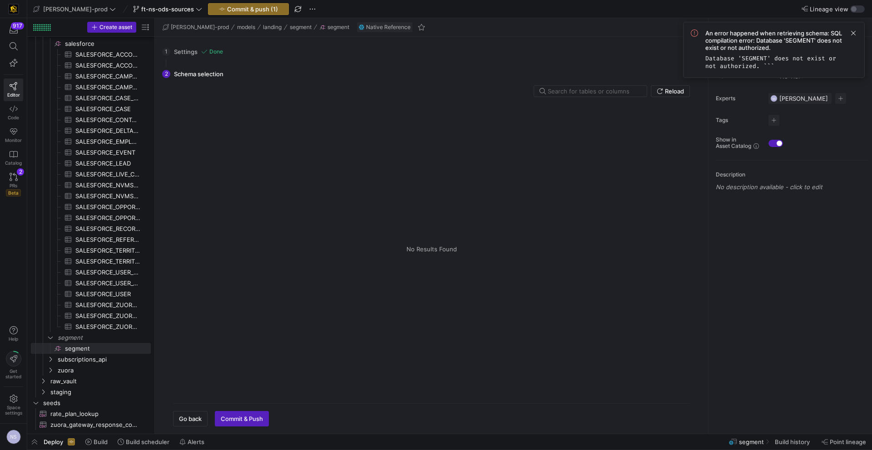
click at [481, 207] on div "Tables Drag here to set column labels Tables Columns" at bounding box center [431, 250] width 517 height 294
click at [854, 34] on span at bounding box center [853, 33] width 11 height 11
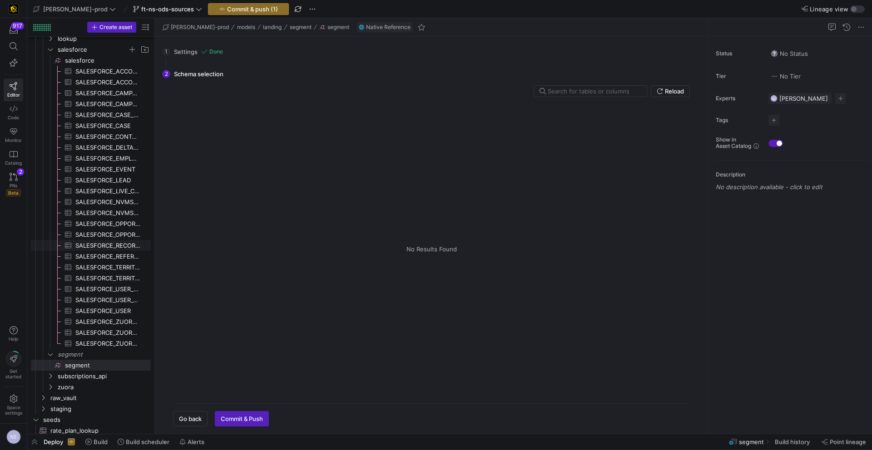
scroll to position [126, 0]
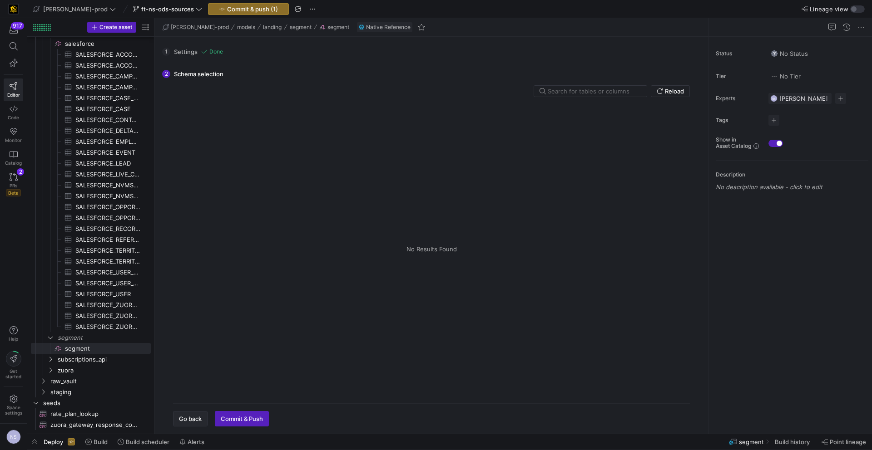
click at [184, 418] on span "Go back" at bounding box center [190, 418] width 23 height 7
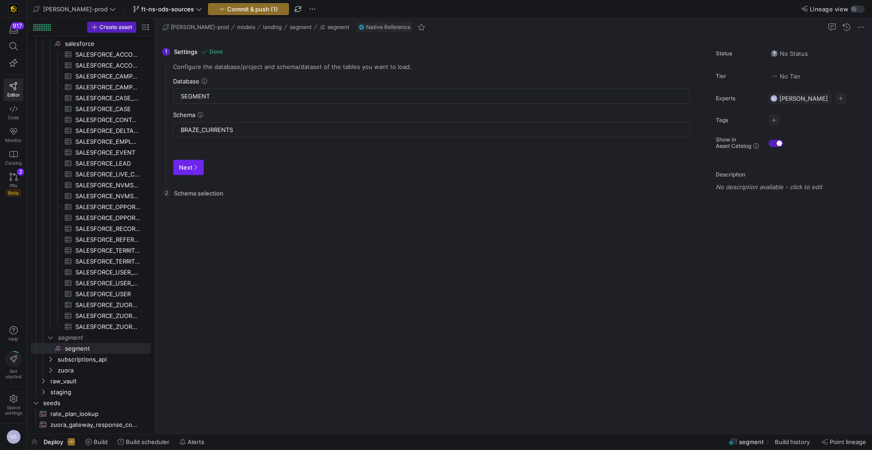
click at [184, 164] on span "Next" at bounding box center [188, 167] width 19 height 7
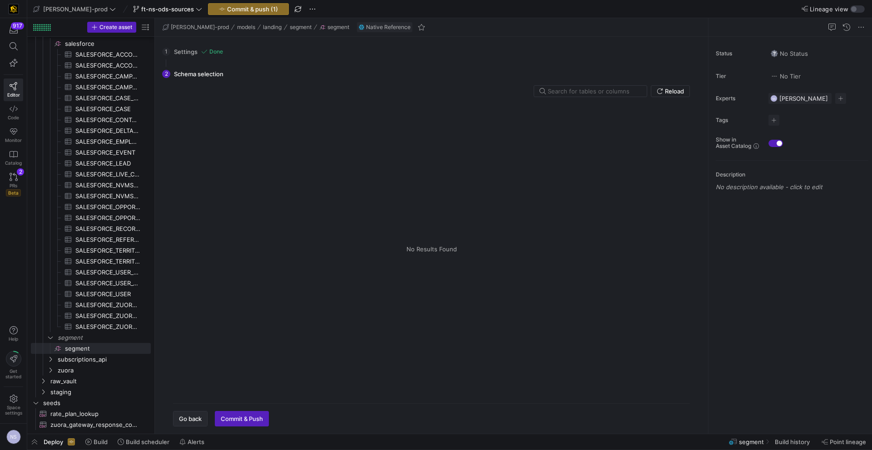
click at [186, 414] on span "button" at bounding box center [190, 419] width 34 height 15
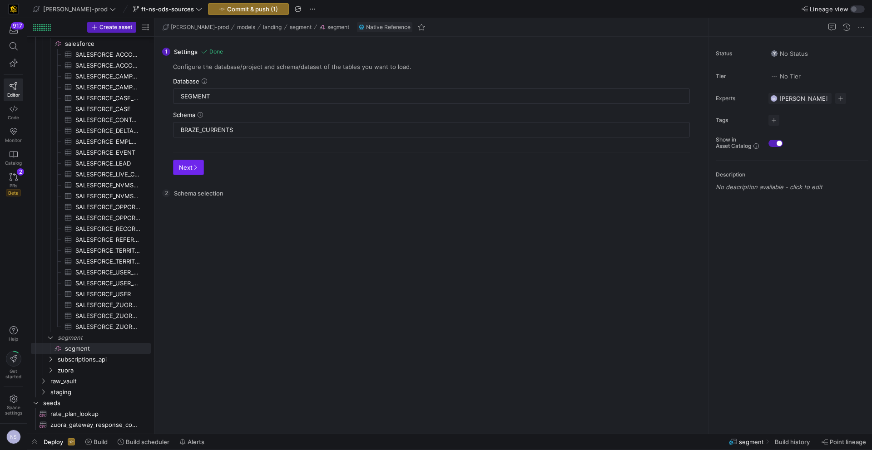
click at [186, 170] on span "Next" at bounding box center [188, 167] width 19 height 7
